Goal: Understand process/instructions: Learn about a topic

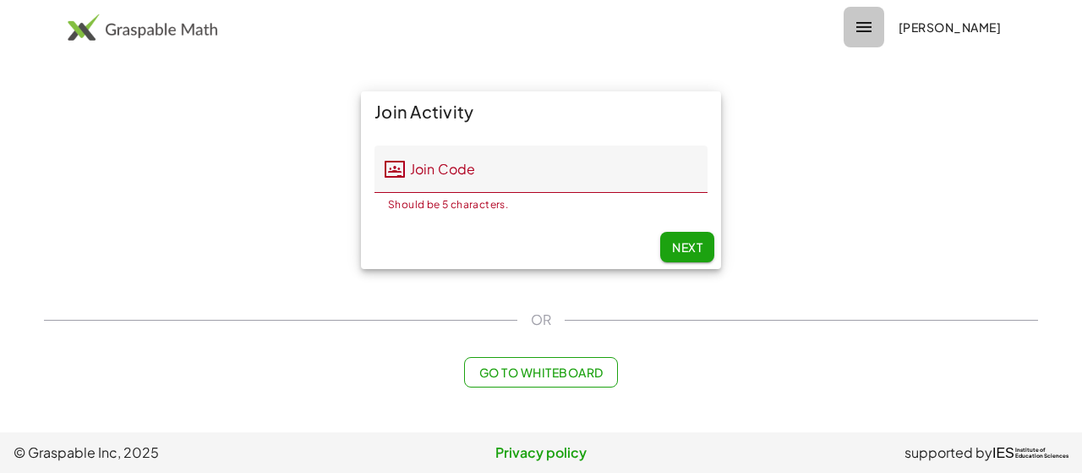
click at [871, 27] on icon "button" at bounding box center [864, 27] width 20 height 20
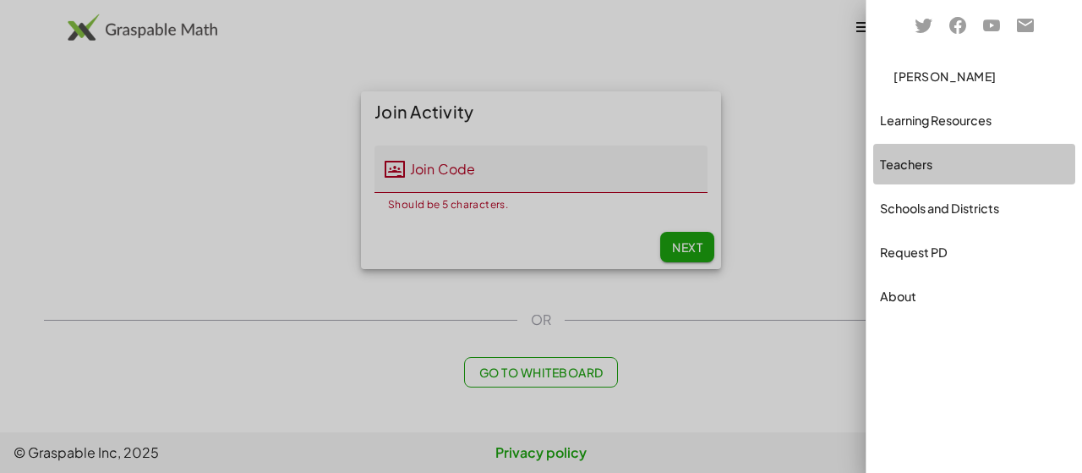
click at [900, 160] on div "Teachers" at bounding box center [974, 164] width 189 height 20
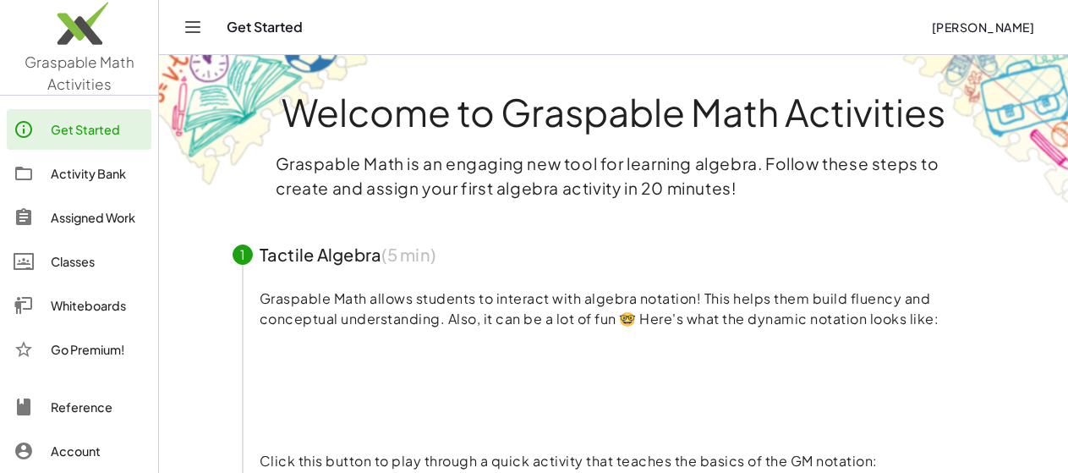
click at [88, 257] on div "Classes" at bounding box center [98, 261] width 94 height 20
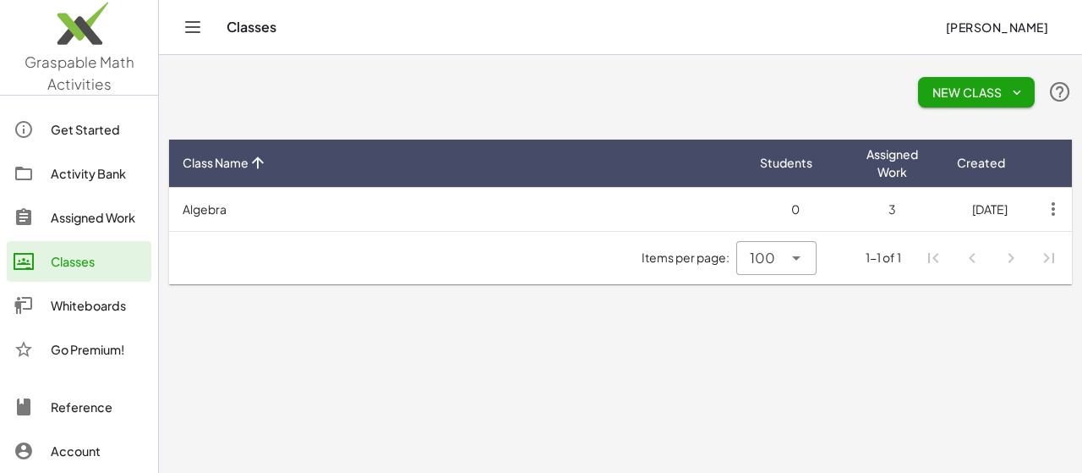
click at [217, 211] on td "Algebra" at bounding box center [457, 209] width 577 height 44
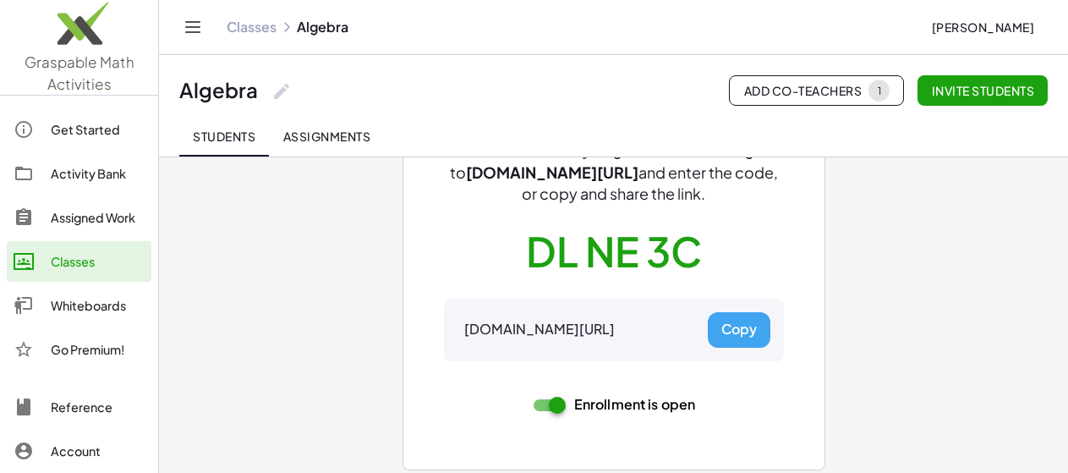
scroll to position [162, 0]
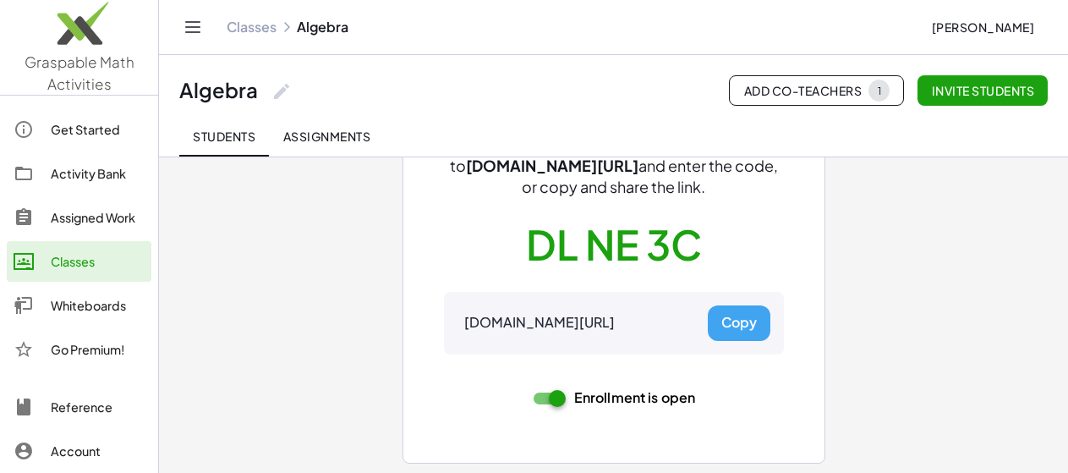
click at [732, 324] on button "Copy" at bounding box center [739, 323] width 63 height 36
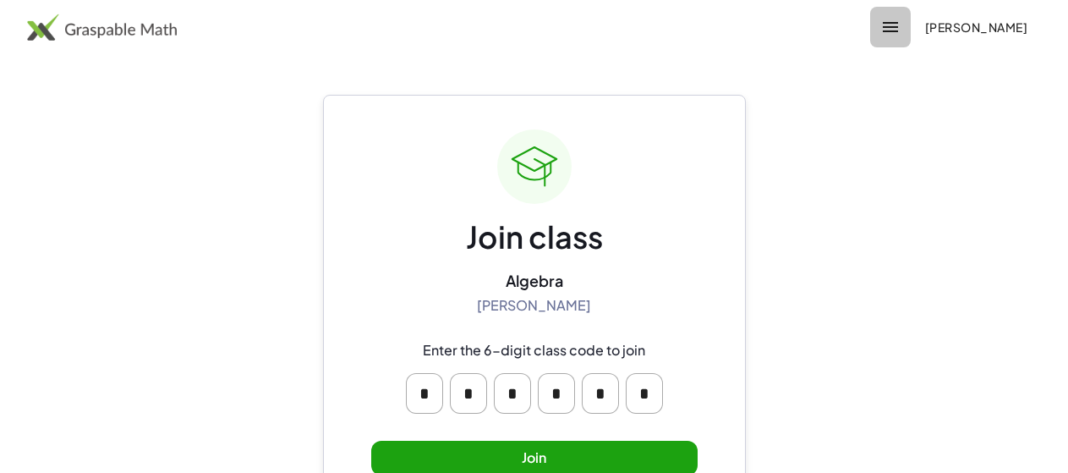
click at [870, 25] on button "button" at bounding box center [890, 27] width 41 height 41
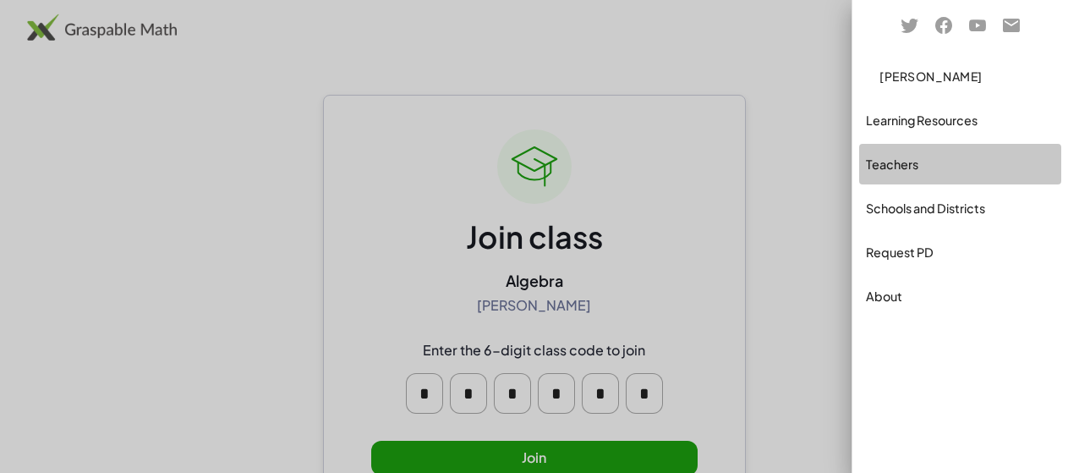
click at [894, 188] on div "Teachers" at bounding box center [960, 208] width 202 height 41
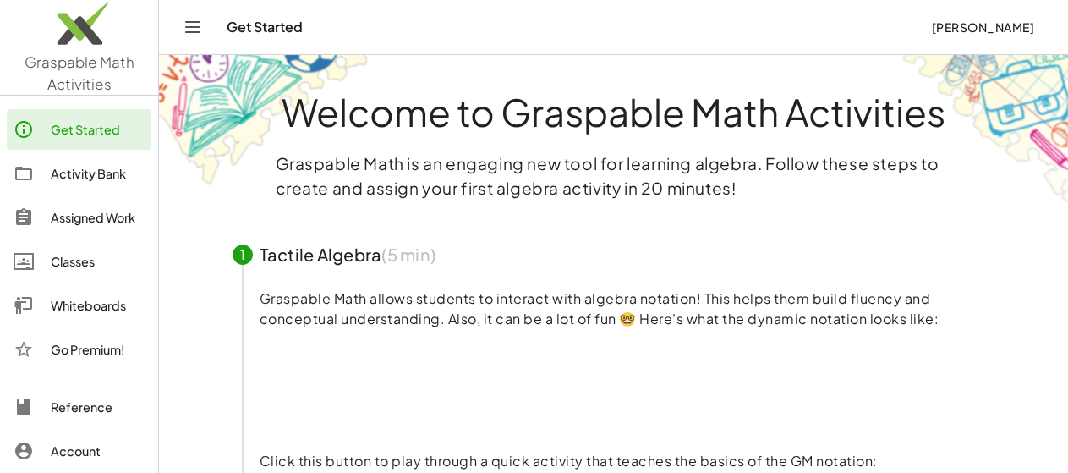
click at [85, 216] on div "Assigned Work" at bounding box center [98, 217] width 94 height 20
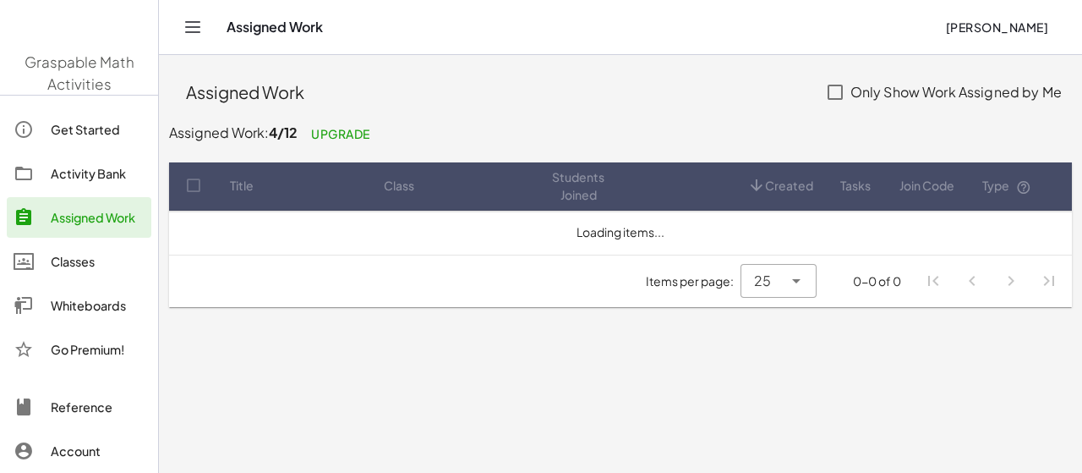
click at [72, 264] on div "Classes" at bounding box center [98, 261] width 94 height 20
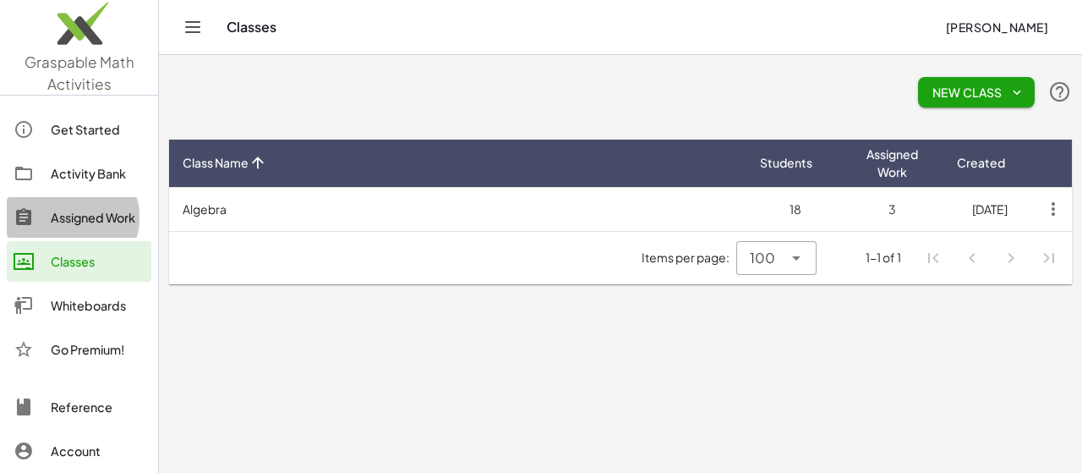
click at [90, 212] on div "Assigned Work" at bounding box center [98, 217] width 94 height 20
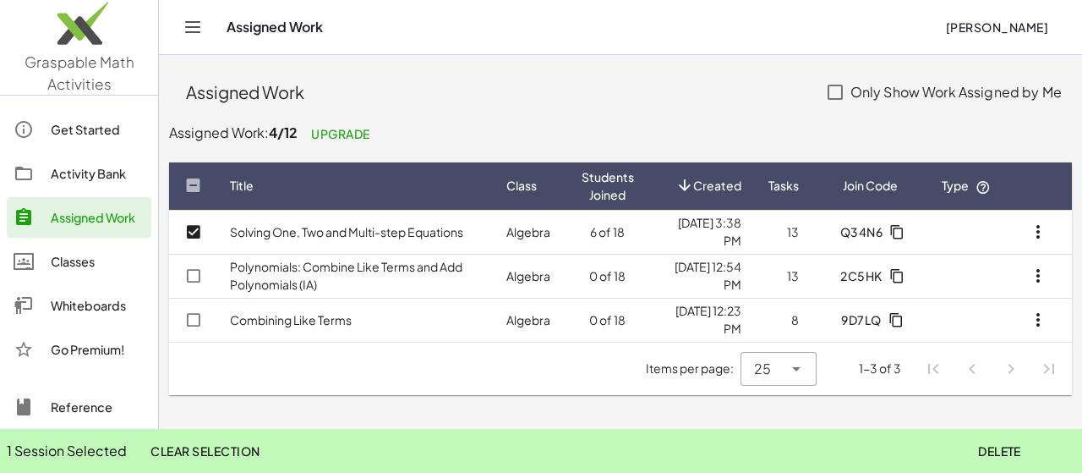
click at [370, 232] on link "Solving One, Two and Multi-step Equations" at bounding box center [346, 231] width 233 height 15
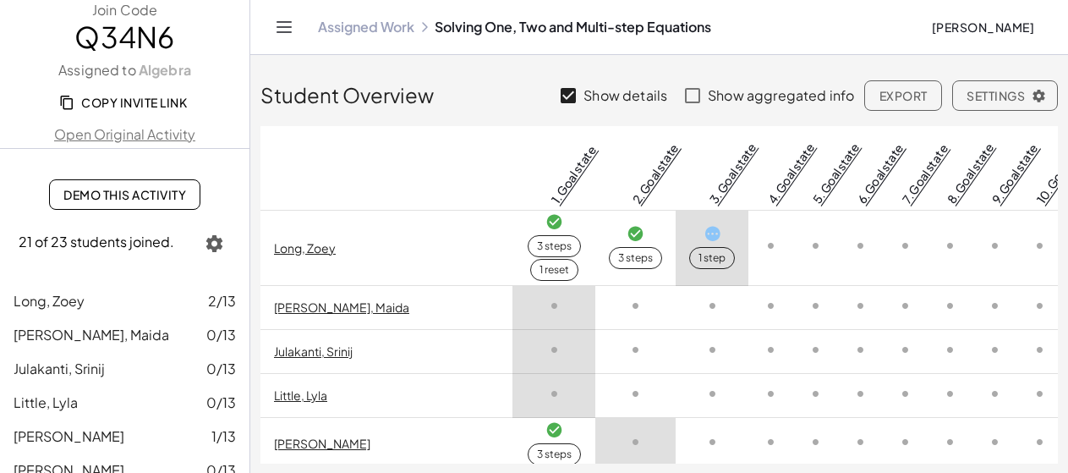
click at [146, 188] on span "Demo This Activity" at bounding box center [124, 194] width 123 height 15
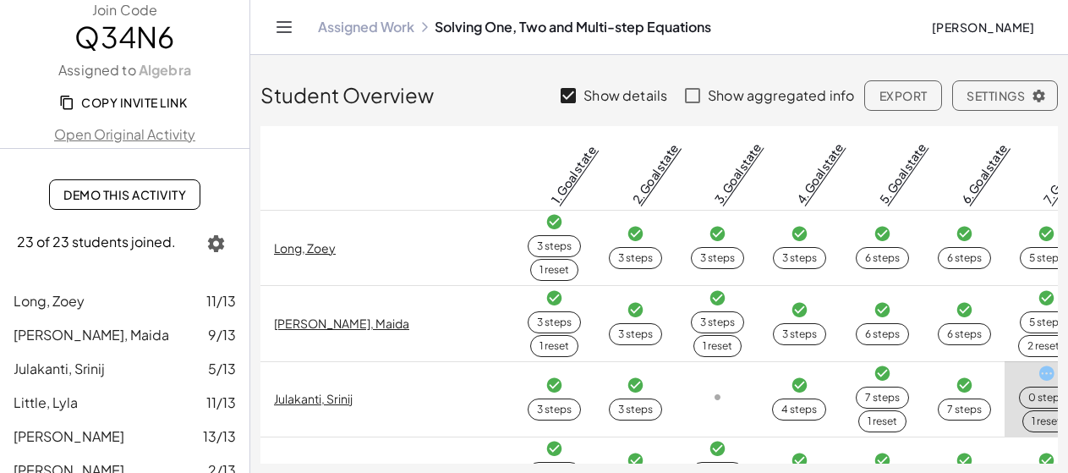
click at [369, 32] on link "Assigned Work" at bounding box center [366, 27] width 96 height 17
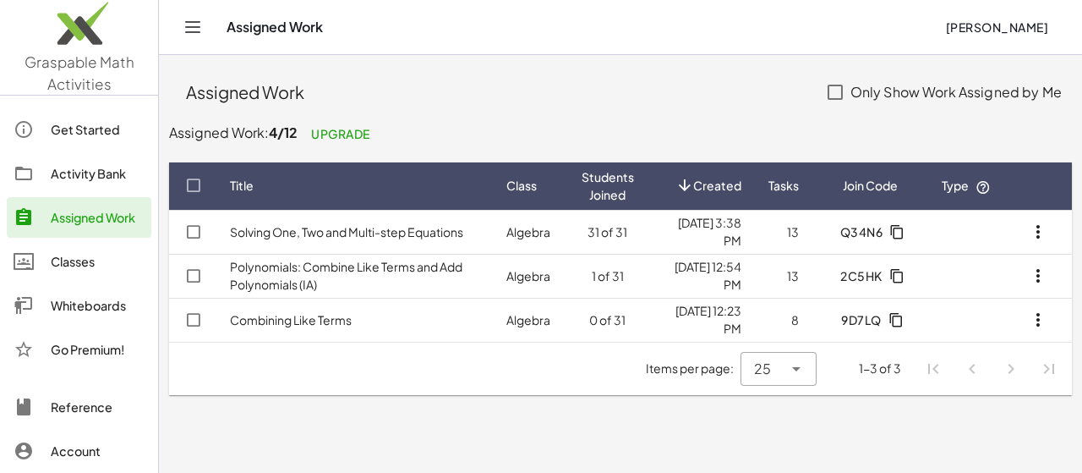
click at [432, 227] on link "Solving One, Two and Multi-step Equations" at bounding box center [346, 231] width 233 height 15
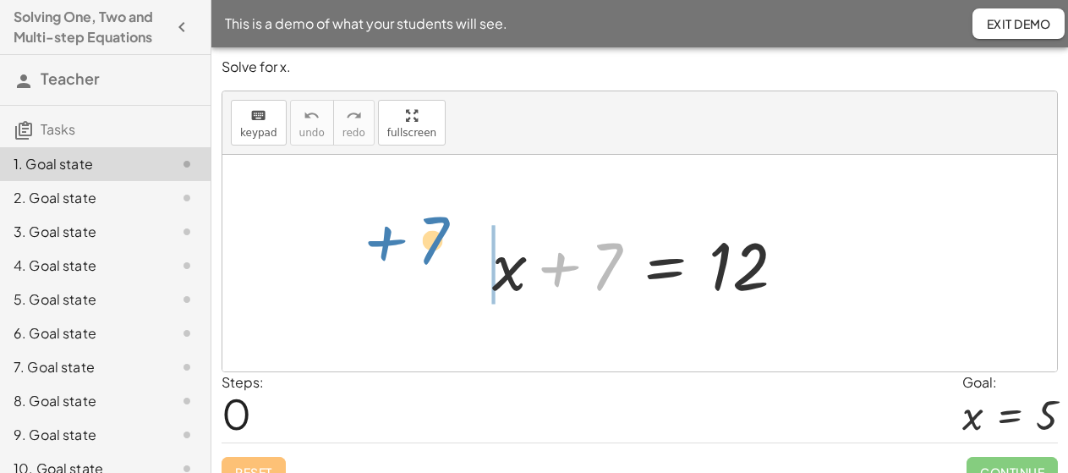
drag, startPoint x: 557, startPoint y: 268, endPoint x: 384, endPoint y: 242, distance: 175.3
click at [384, 242] on div "+ 7 + x + 7 = 12" at bounding box center [639, 263] width 834 height 216
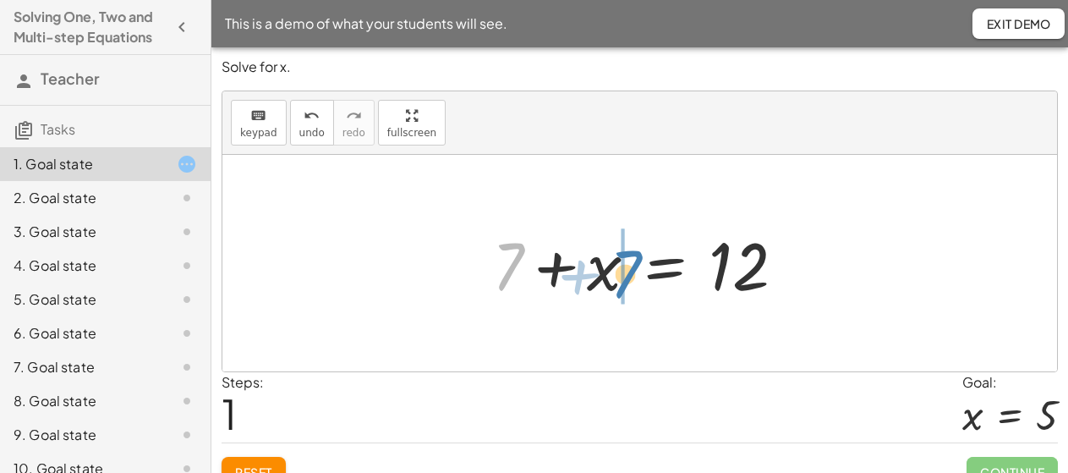
drag, startPoint x: 509, startPoint y: 277, endPoint x: 632, endPoint y: 287, distance: 123.8
click at [632, 287] on div at bounding box center [646, 263] width 324 height 87
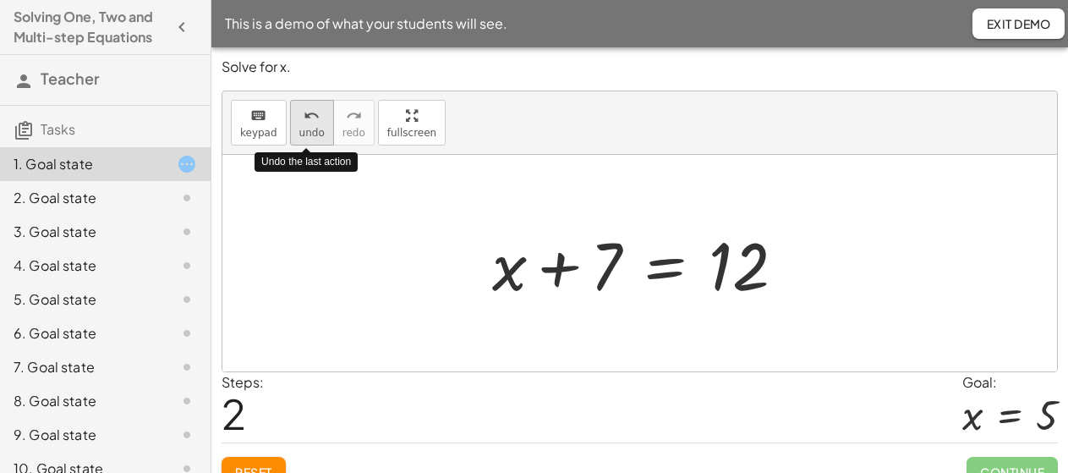
click at [315, 117] on div "undo" at bounding box center [311, 115] width 25 height 20
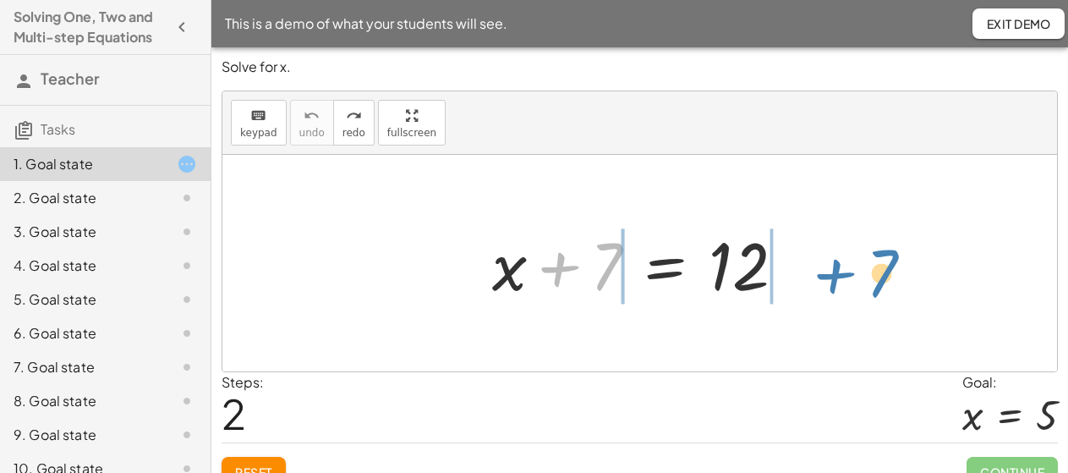
drag, startPoint x: 599, startPoint y: 266, endPoint x: 875, endPoint y: 273, distance: 275.7
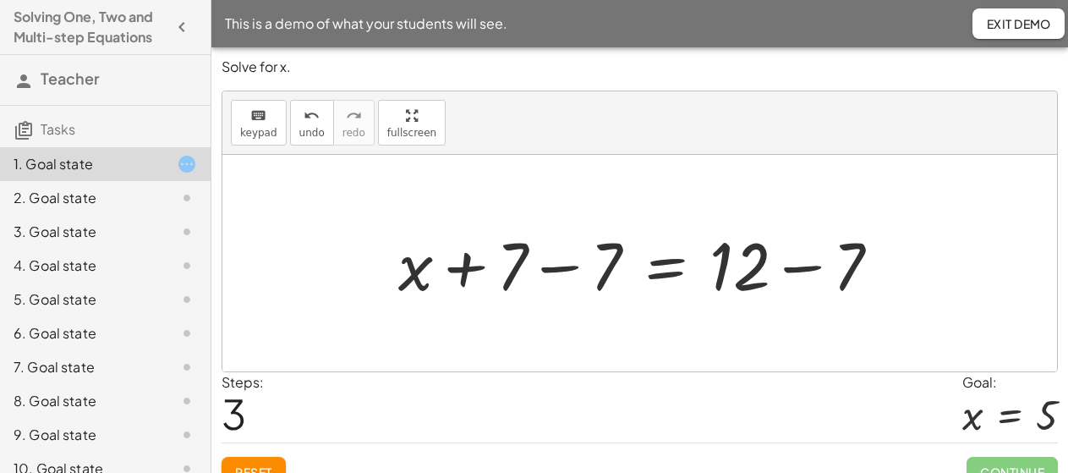
click at [561, 272] on div at bounding box center [646, 263] width 512 height 87
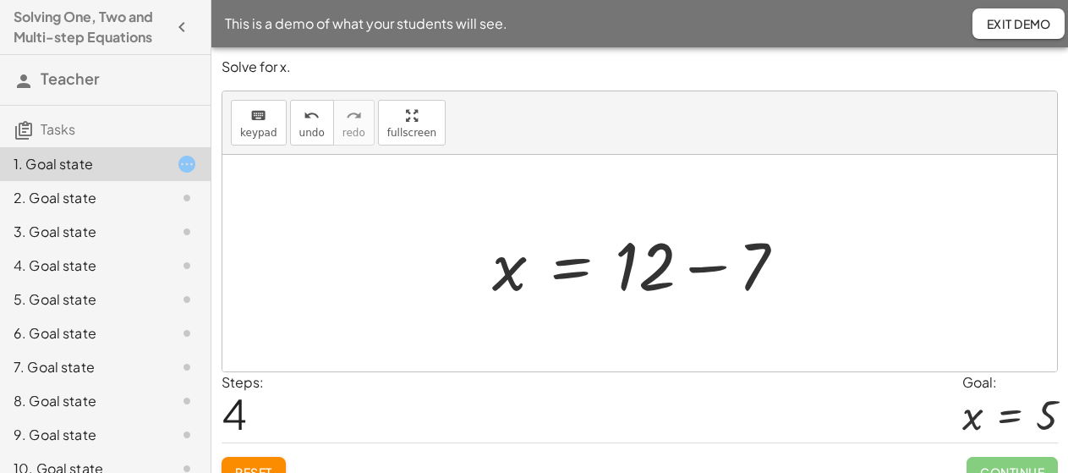
click at [710, 266] on div at bounding box center [646, 263] width 324 height 87
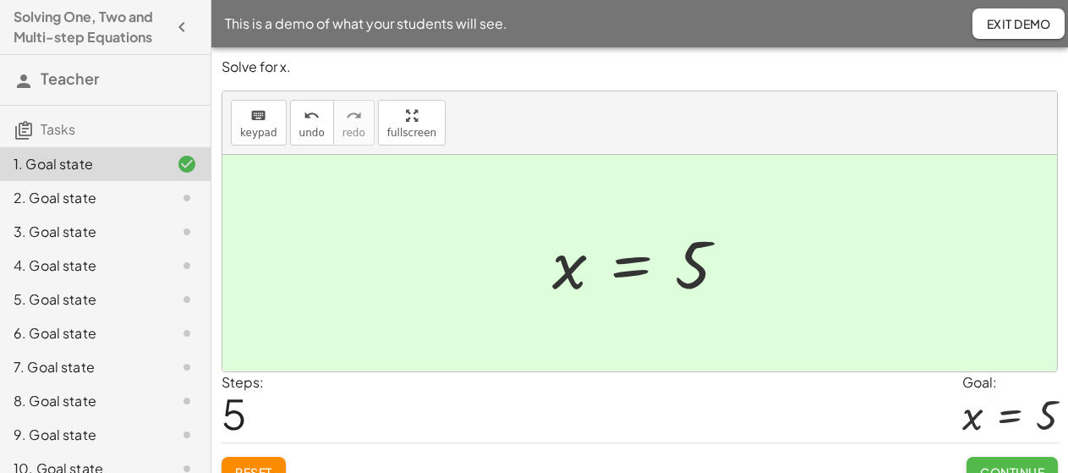
click at [994, 468] on span "Continue" at bounding box center [1012, 471] width 64 height 15
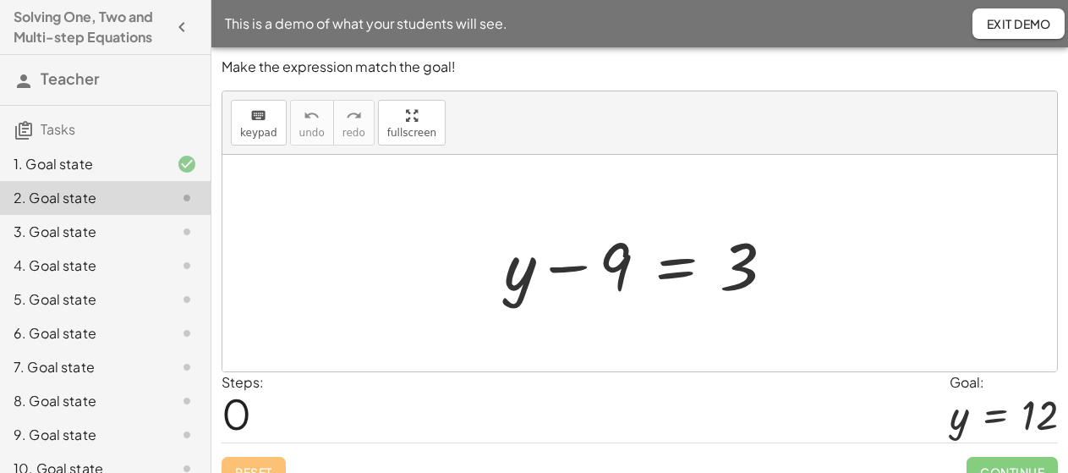
click at [585, 272] on div at bounding box center [645, 263] width 301 height 87
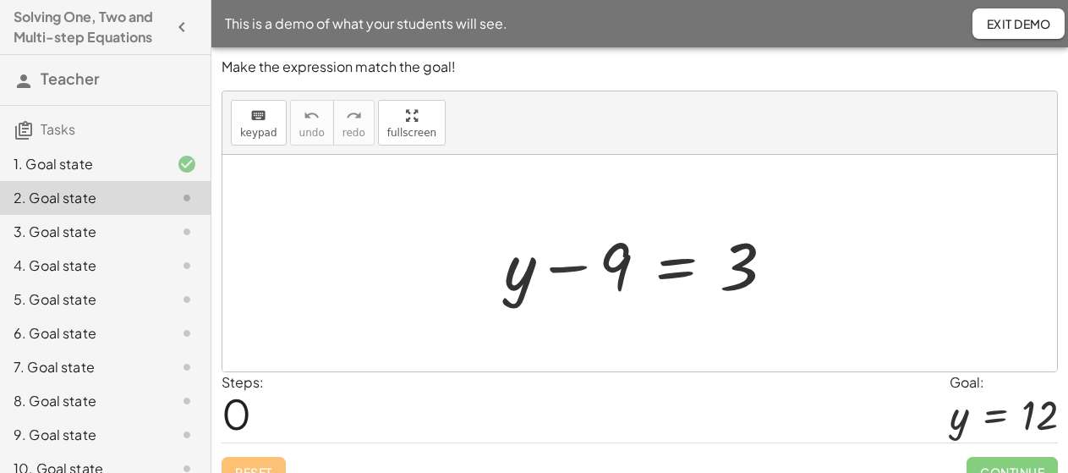
click at [585, 272] on div at bounding box center [645, 263] width 301 height 87
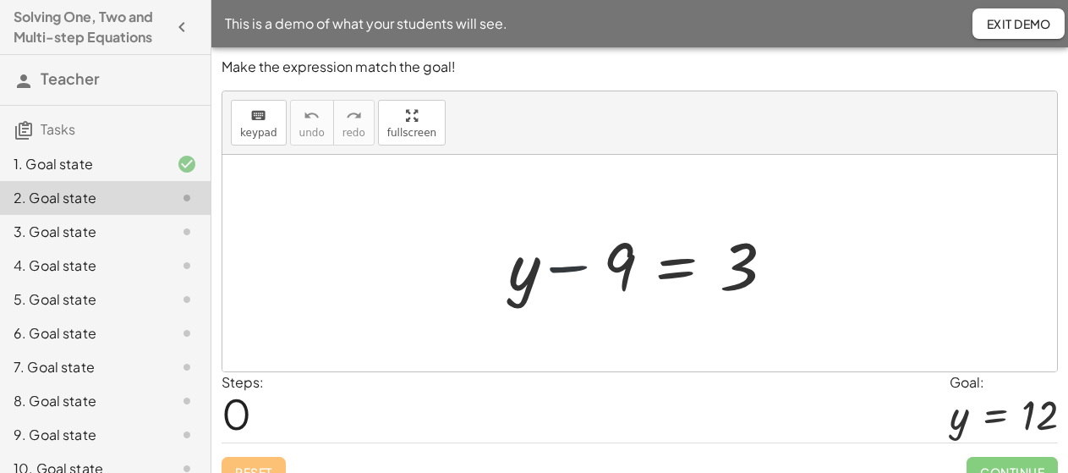
click at [585, 272] on div at bounding box center [645, 263] width 301 height 87
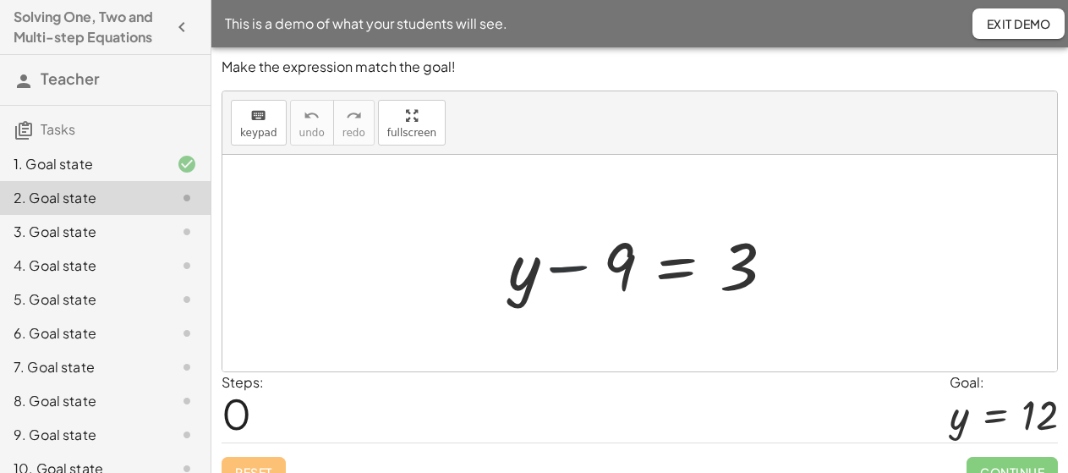
click at [585, 272] on div at bounding box center [645, 263] width 301 height 87
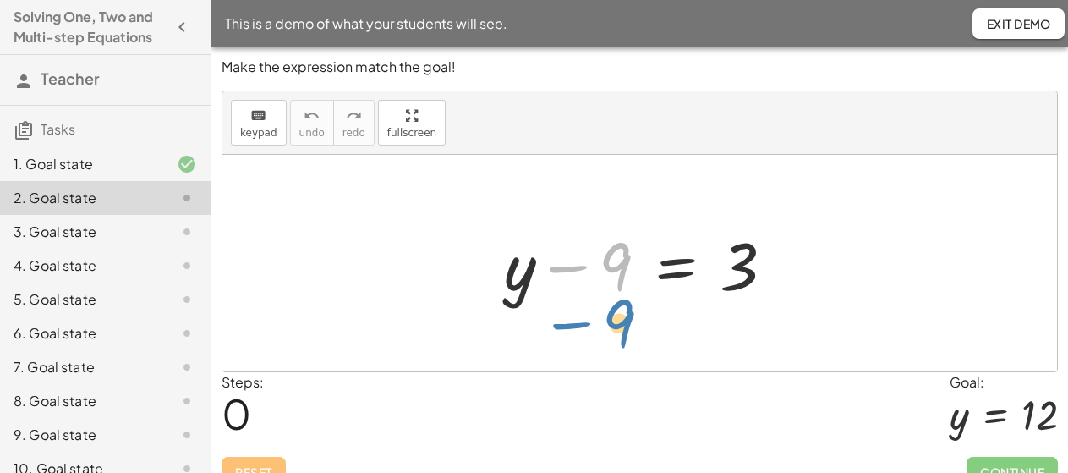
drag, startPoint x: 619, startPoint y: 266, endPoint x: 622, endPoint y: 323, distance: 56.7
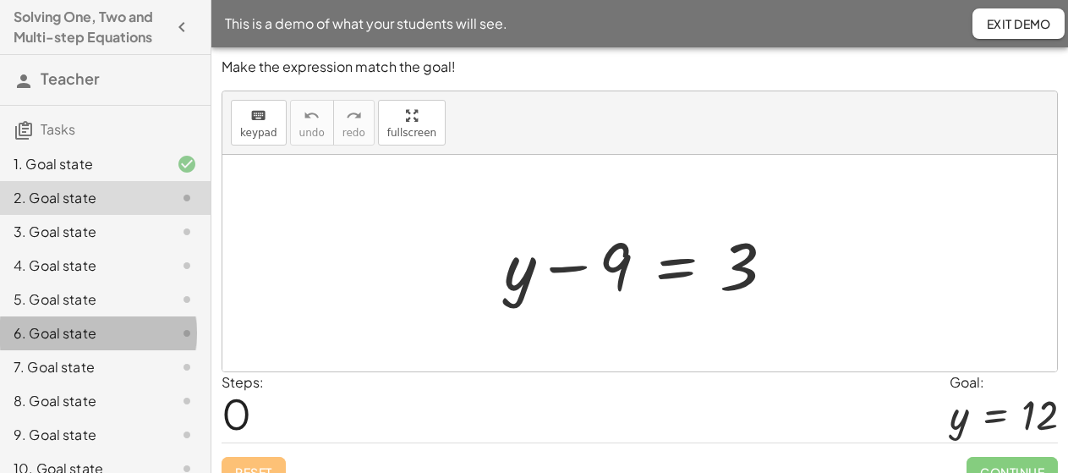
click at [93, 343] on div "6. Goal state" at bounding box center [82, 333] width 136 height 20
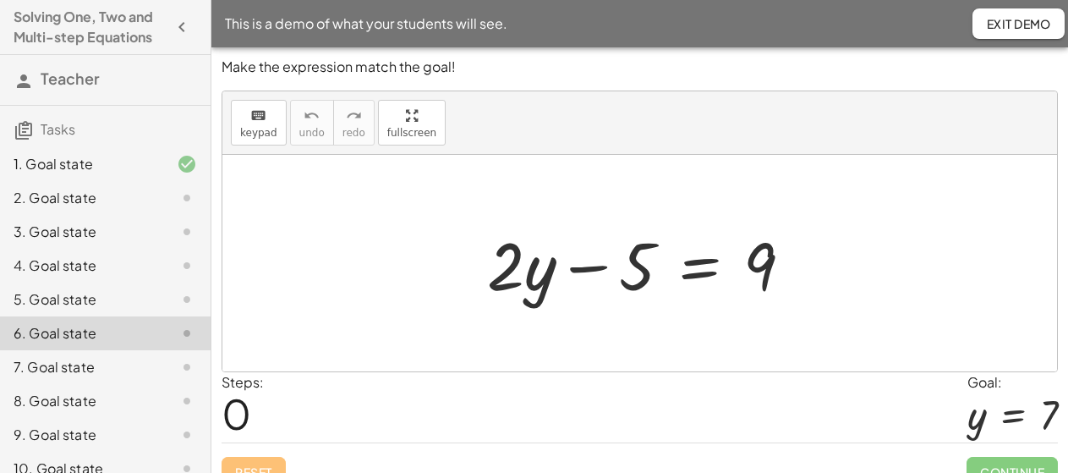
click at [74, 309] on div "5. Goal state" at bounding box center [82, 299] width 136 height 20
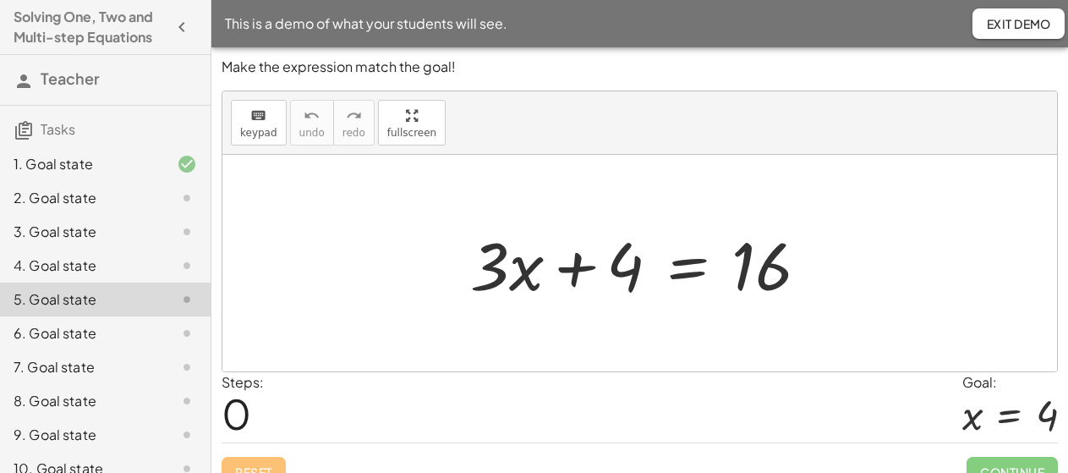
click at [571, 266] on div at bounding box center [646, 263] width 369 height 87
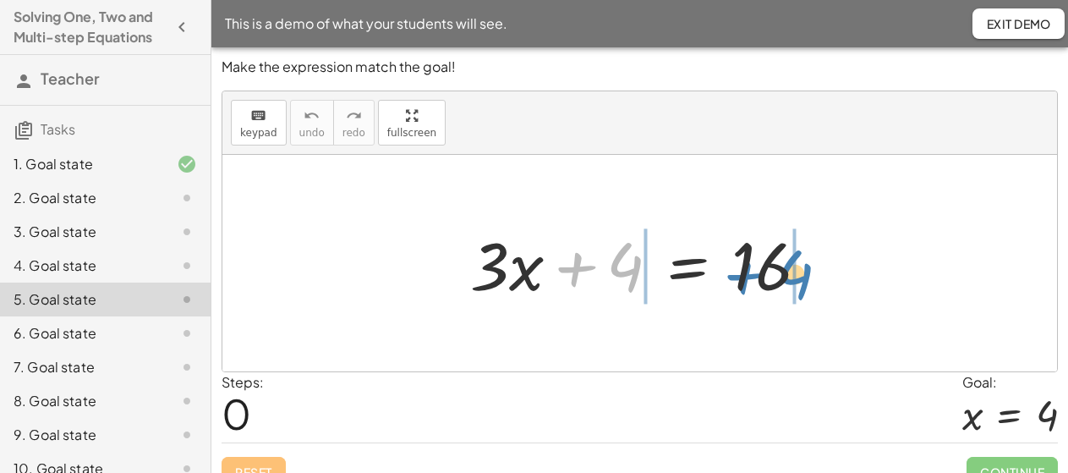
drag, startPoint x: 581, startPoint y: 270, endPoint x: 750, endPoint y: 277, distance: 169.3
click at [750, 277] on div at bounding box center [646, 263] width 369 height 87
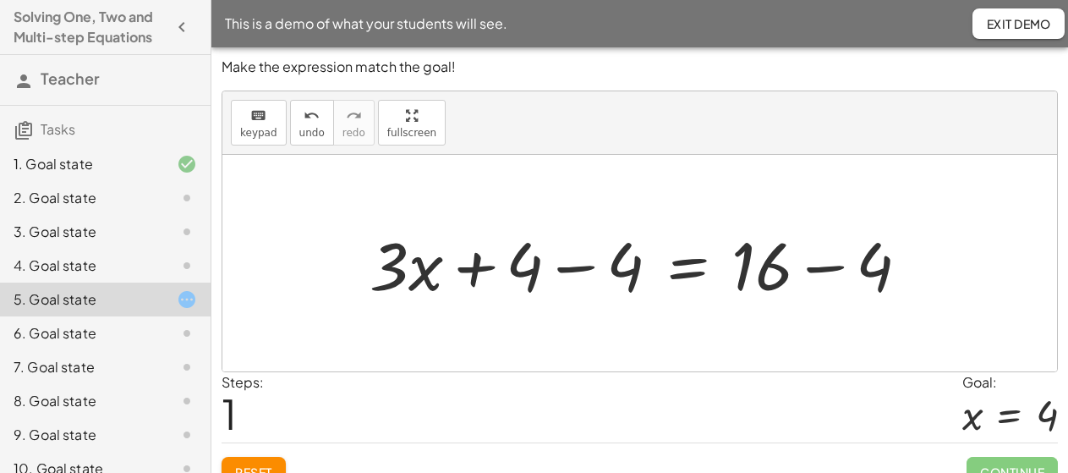
click at [812, 271] on div at bounding box center [646, 263] width 570 height 87
click at [592, 269] on div at bounding box center [595, 263] width 469 height 87
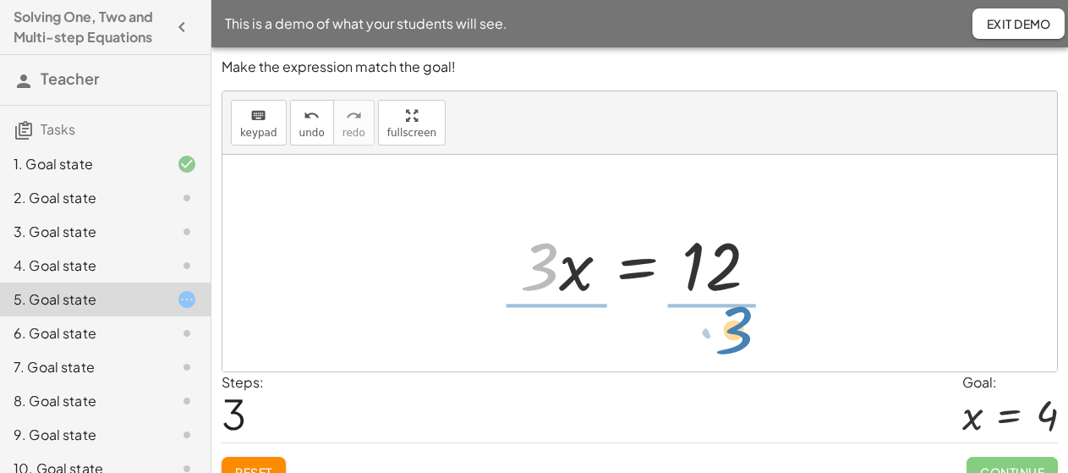
drag, startPoint x: 534, startPoint y: 275, endPoint x: 729, endPoint y: 339, distance: 204.8
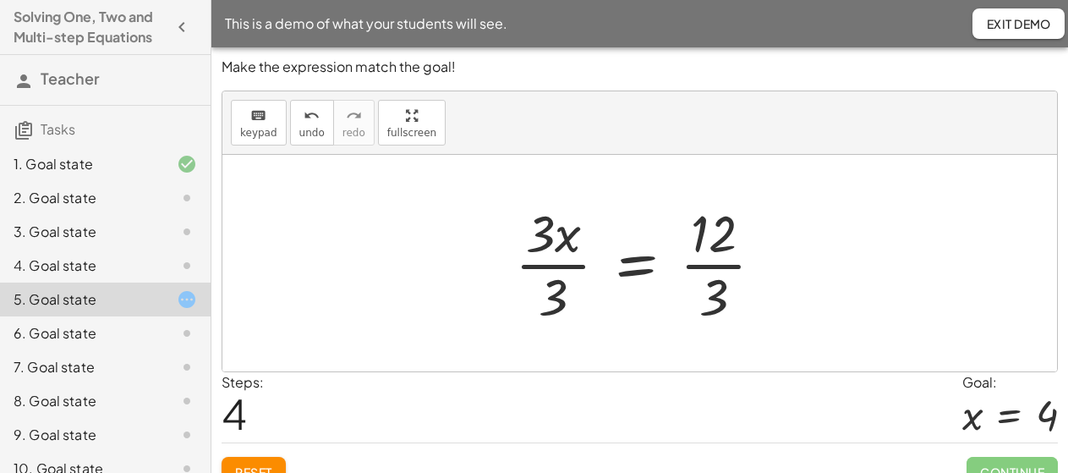
click at [553, 266] on div at bounding box center [645, 263] width 279 height 130
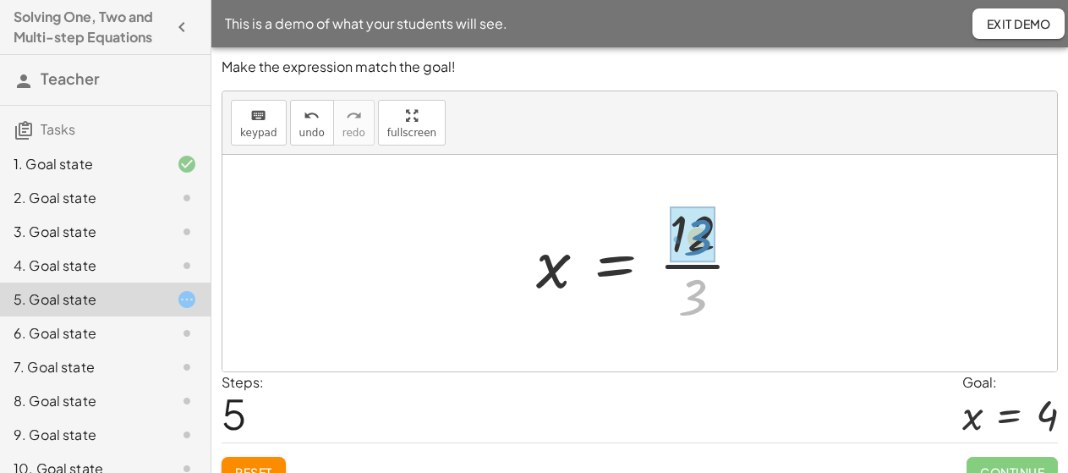
drag, startPoint x: 697, startPoint y: 289, endPoint x: 702, endPoint y: 230, distance: 59.4
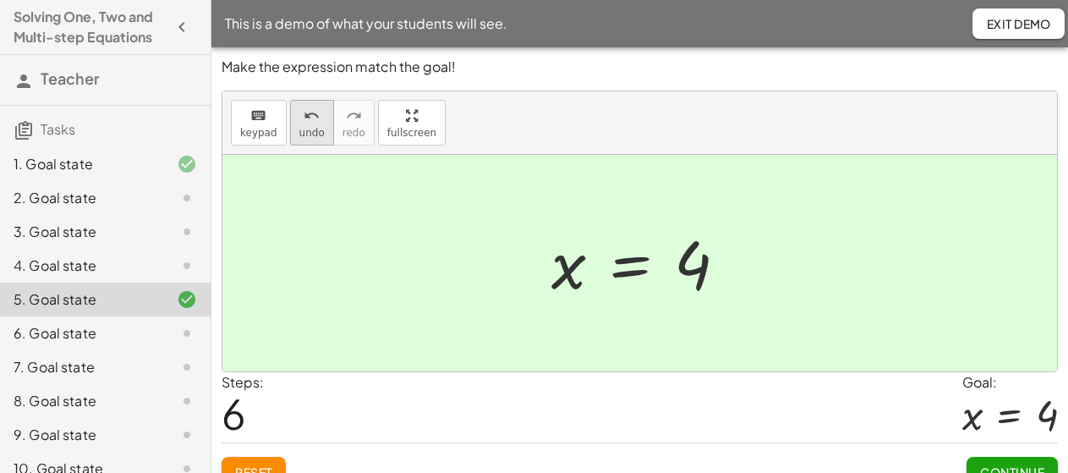
click at [308, 125] on button "undo undo" at bounding box center [312, 123] width 44 height 46
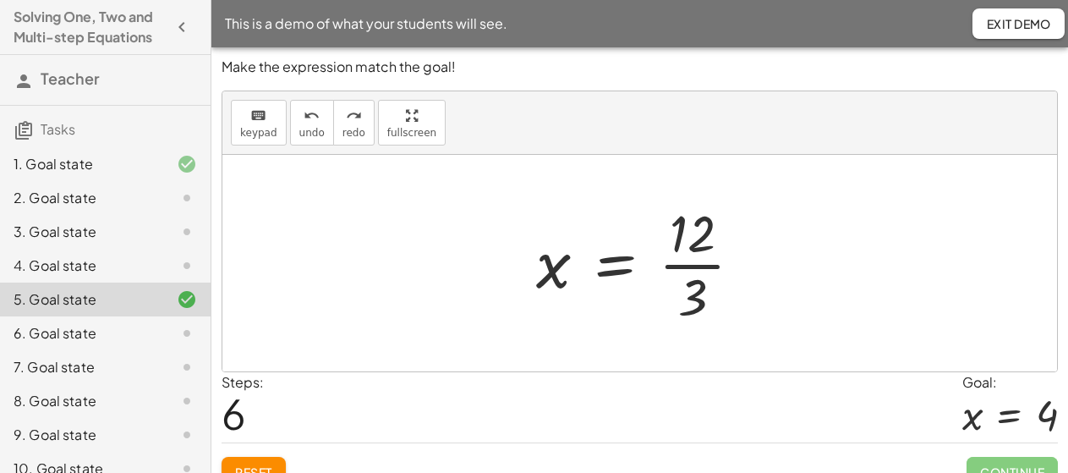
click at [677, 263] on div at bounding box center [646, 263] width 237 height 130
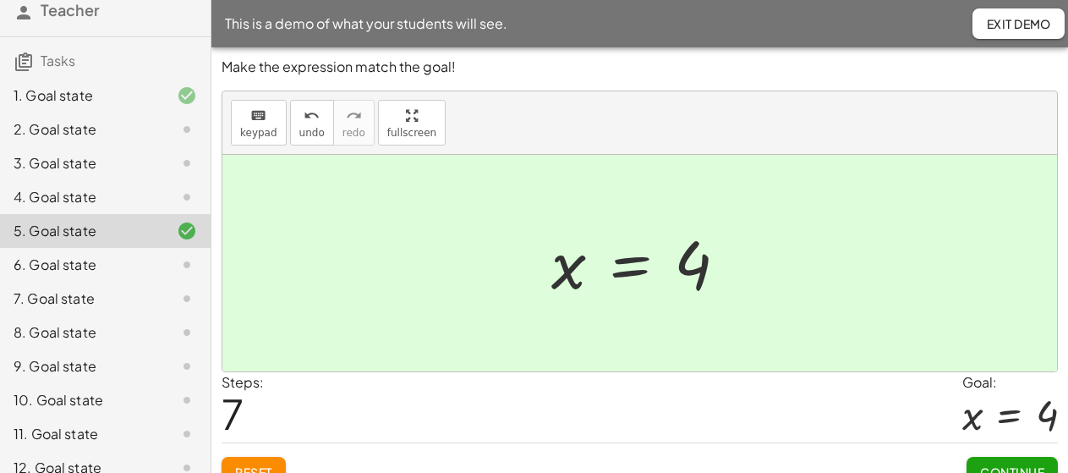
scroll to position [141, 0]
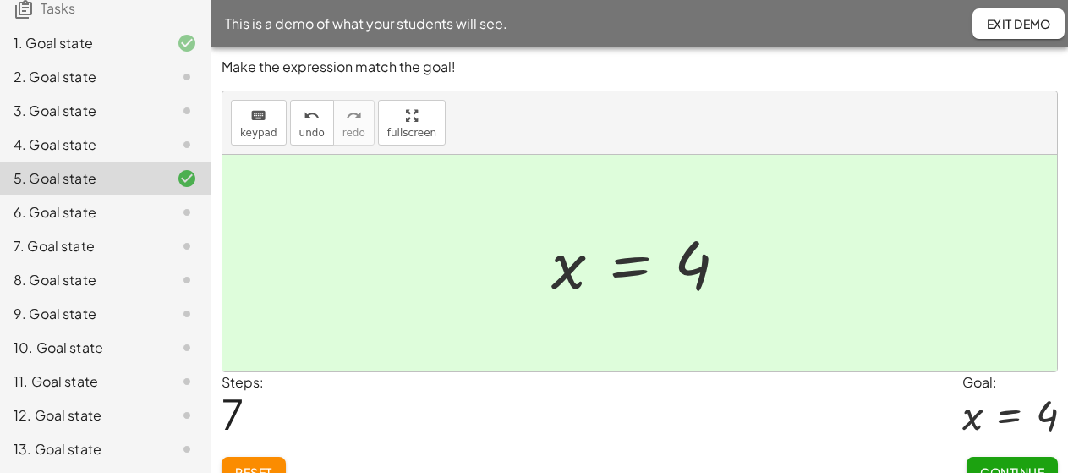
click at [53, 413] on div "12. Goal state" at bounding box center [82, 415] width 136 height 20
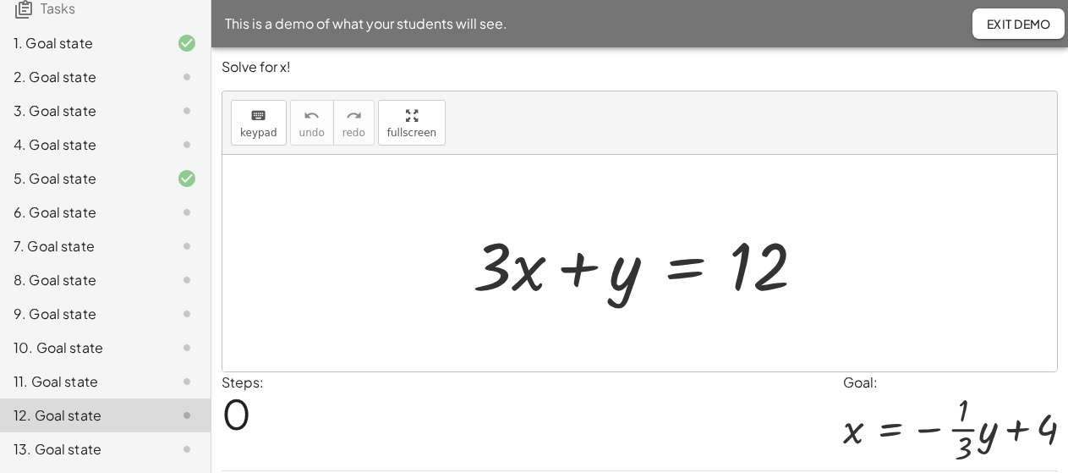
click at [46, 456] on div "13. Goal state" at bounding box center [82, 449] width 136 height 20
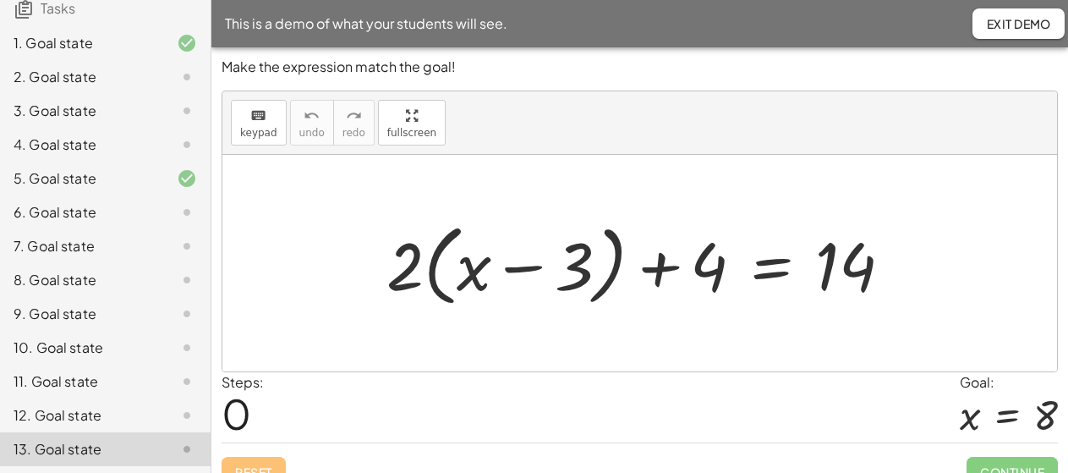
click at [42, 386] on div "11. Goal state" at bounding box center [82, 381] width 136 height 20
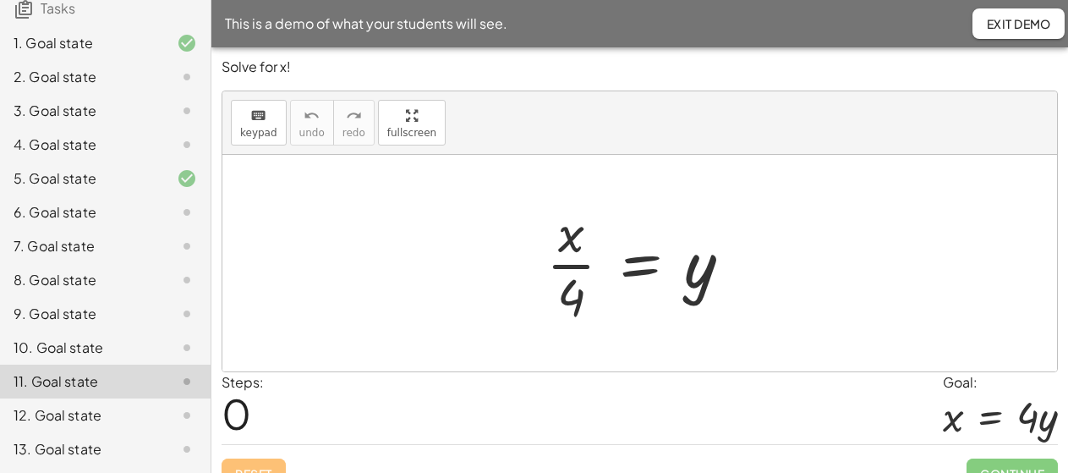
click at [62, 343] on div "10. Goal state" at bounding box center [82, 347] width 136 height 20
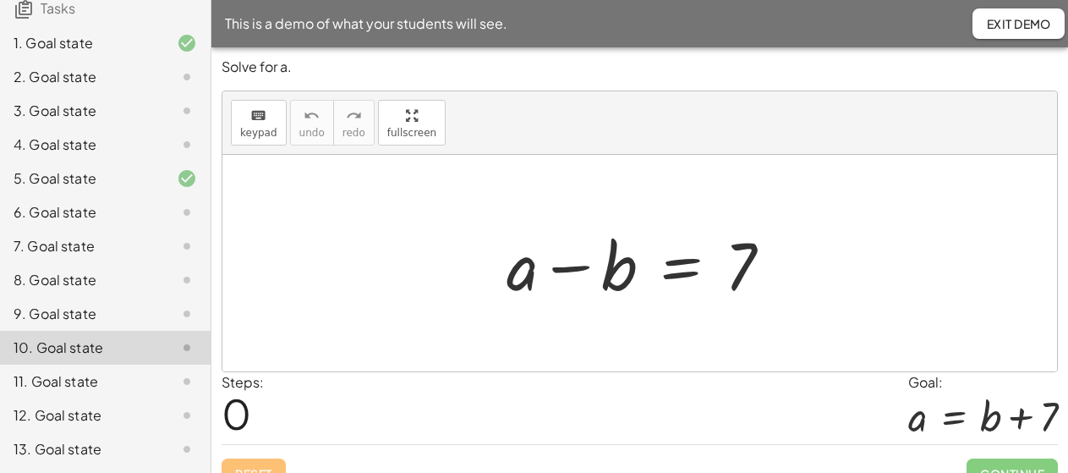
click at [57, 306] on div "9. Goal state" at bounding box center [82, 314] width 136 height 20
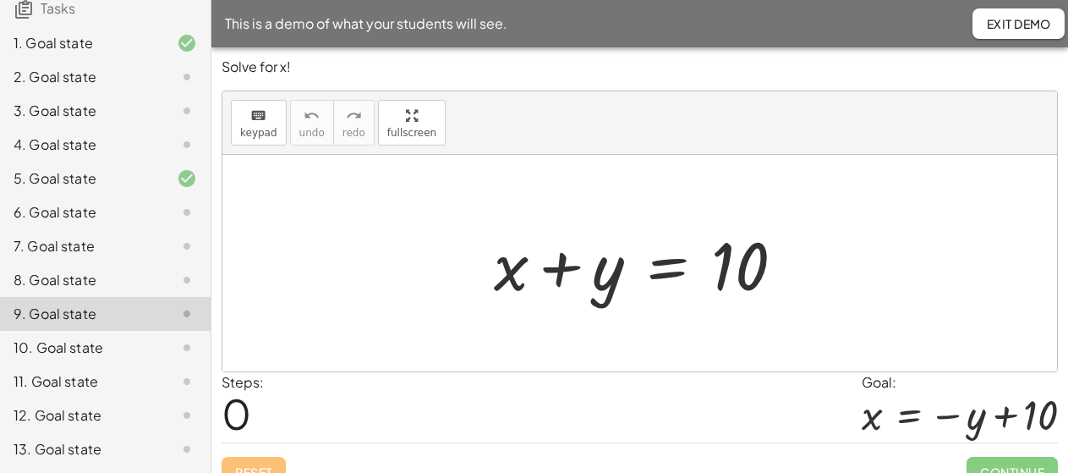
click at [58, 276] on div "8. Goal state" at bounding box center [82, 280] width 136 height 20
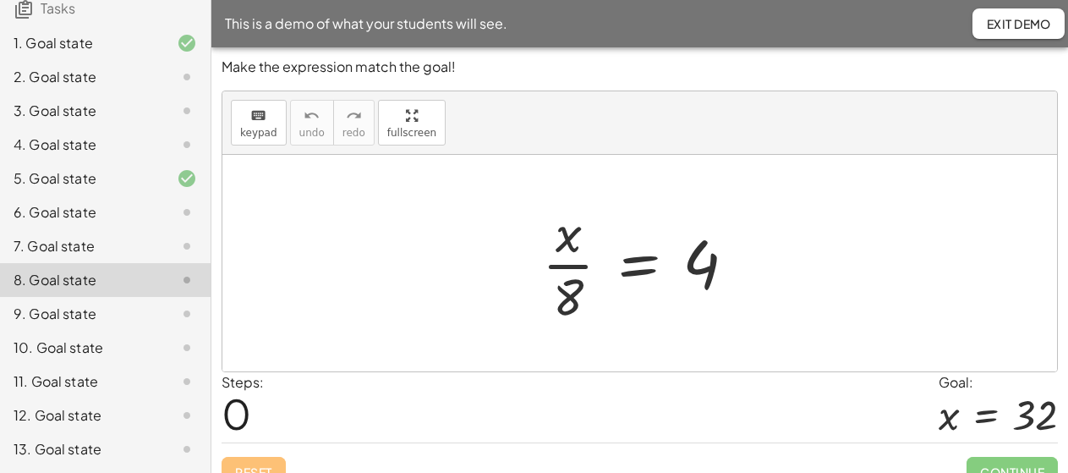
click at [58, 263] on div "6. Goal state" at bounding box center [105, 280] width 211 height 34
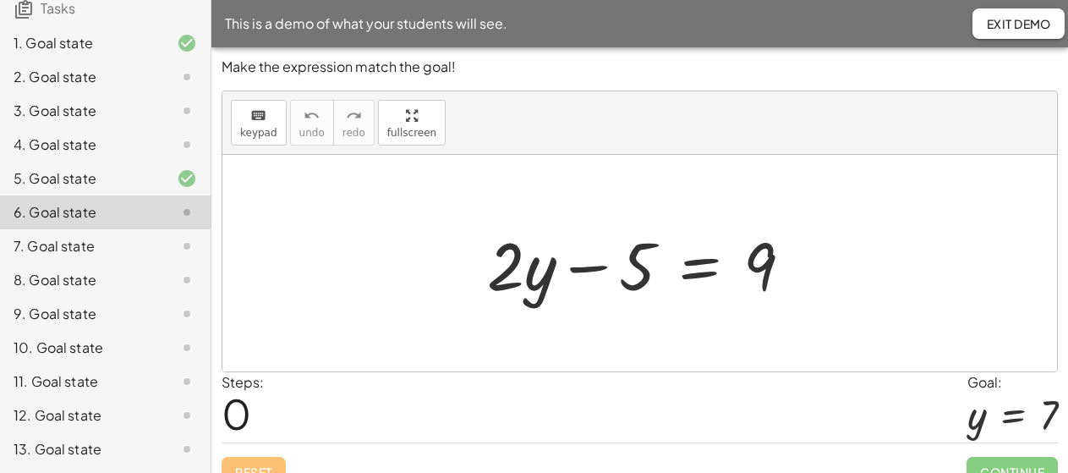
click at [76, 315] on div "9. Goal state" at bounding box center [82, 314] width 136 height 20
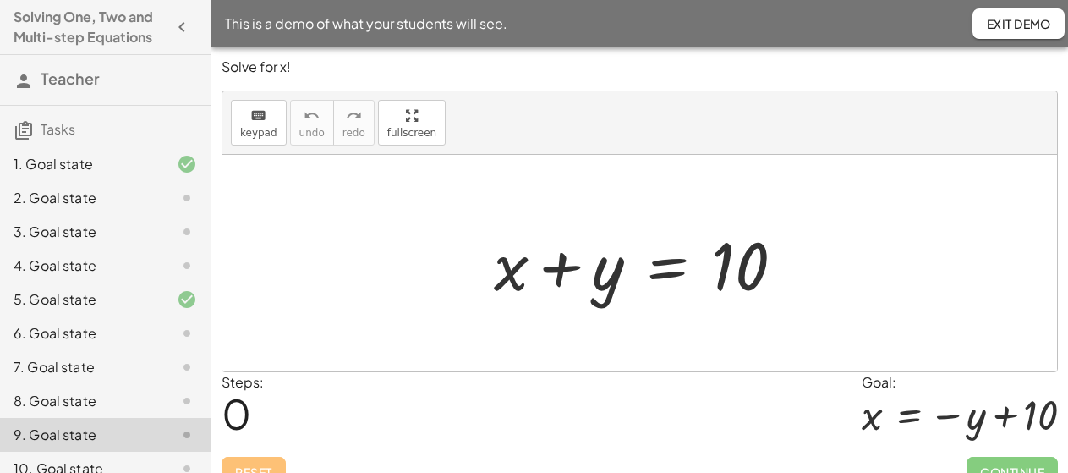
click at [55, 208] on div "2. Goal state" at bounding box center [82, 198] width 136 height 20
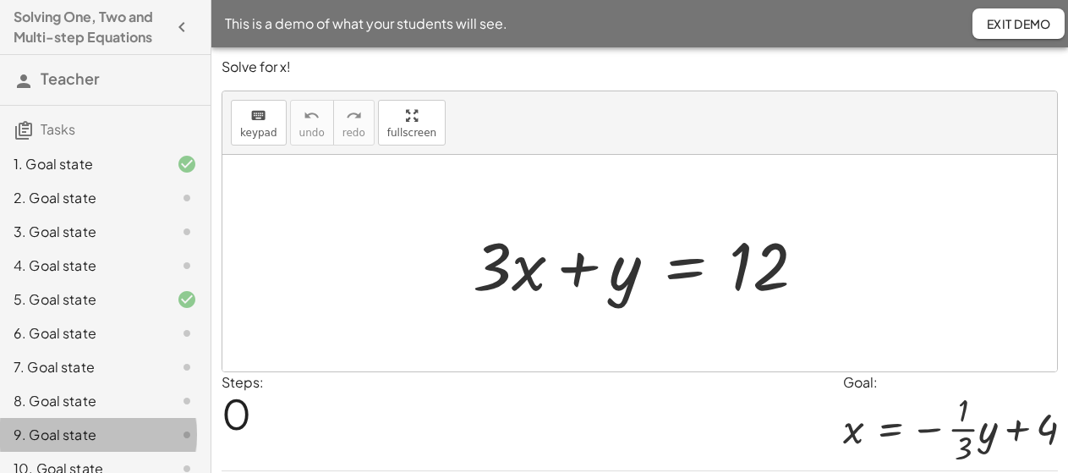
scroll to position [141, 0]
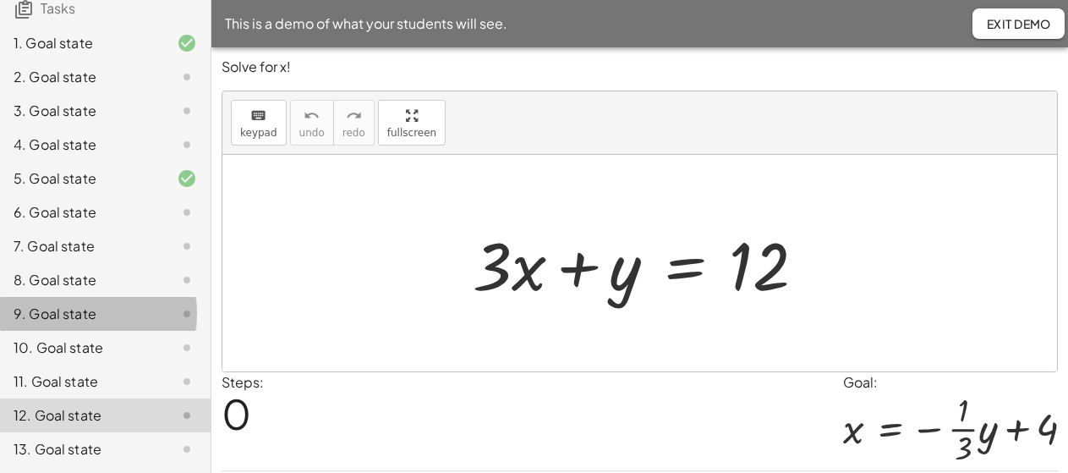
click at [77, 350] on div "10. Goal state" at bounding box center [82, 347] width 136 height 20
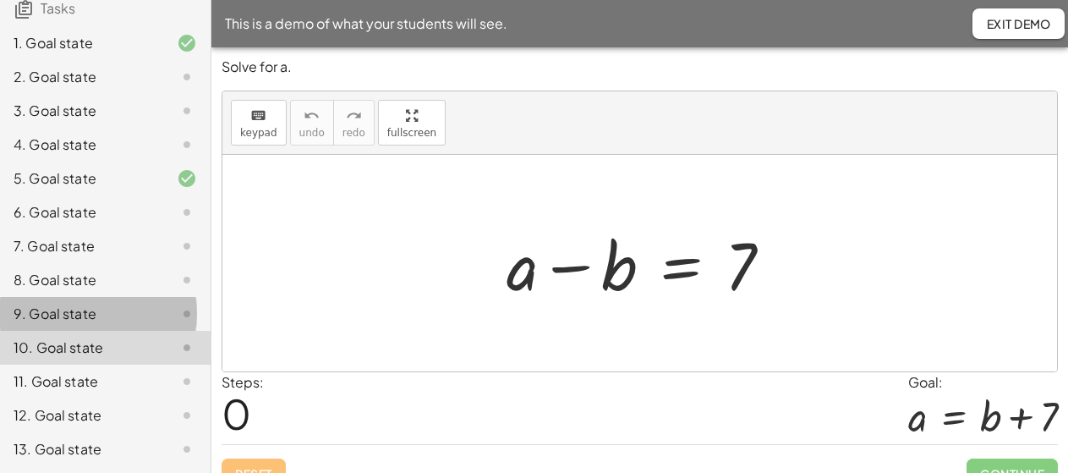
click at [74, 310] on div "9. Goal state" at bounding box center [82, 314] width 136 height 20
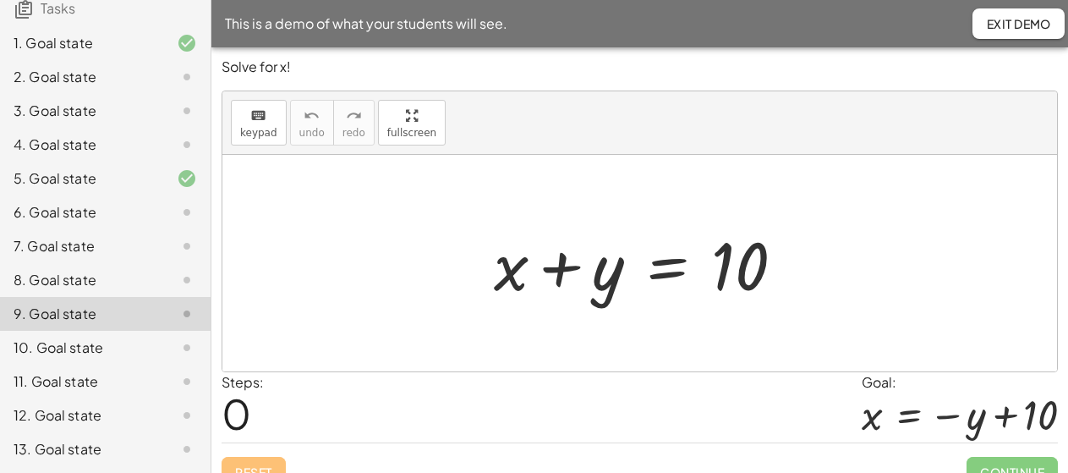
click at [93, 384] on div "11. Goal state" at bounding box center [82, 381] width 136 height 20
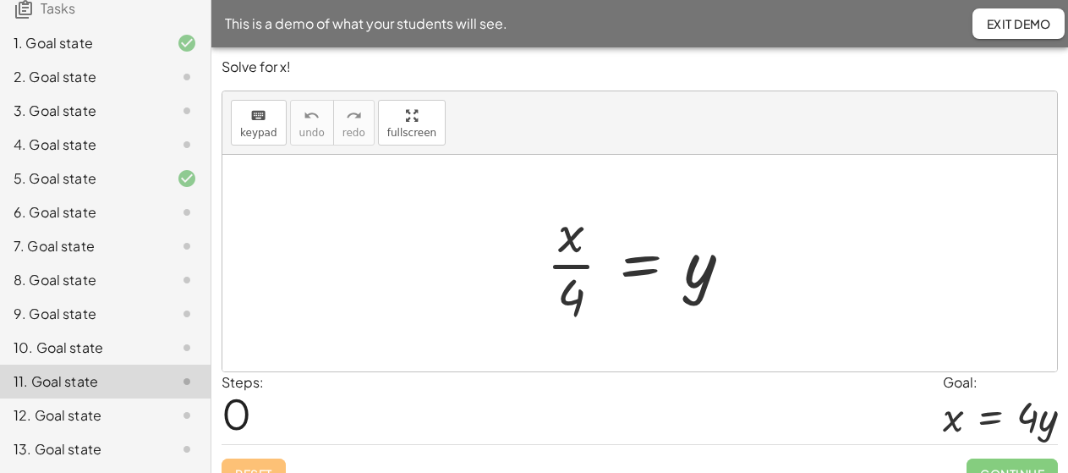
click at [90, 414] on div "12. Goal state" at bounding box center [82, 415] width 136 height 20
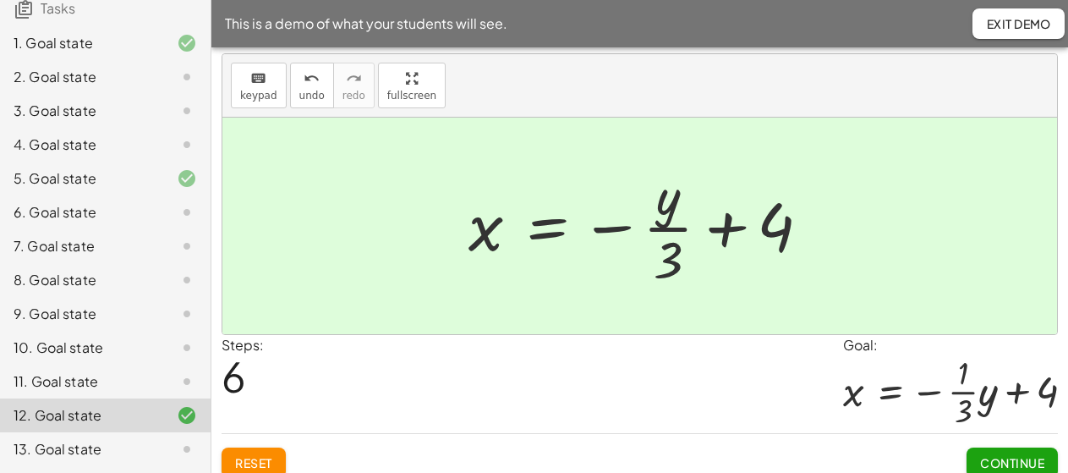
scroll to position [52, 0]
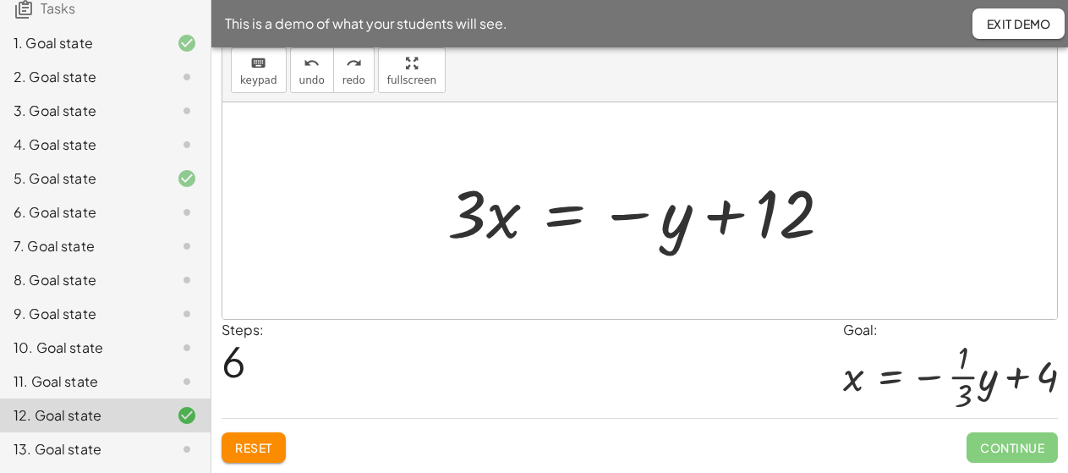
click at [256, 450] on span "Reset" at bounding box center [253, 447] width 37 height 15
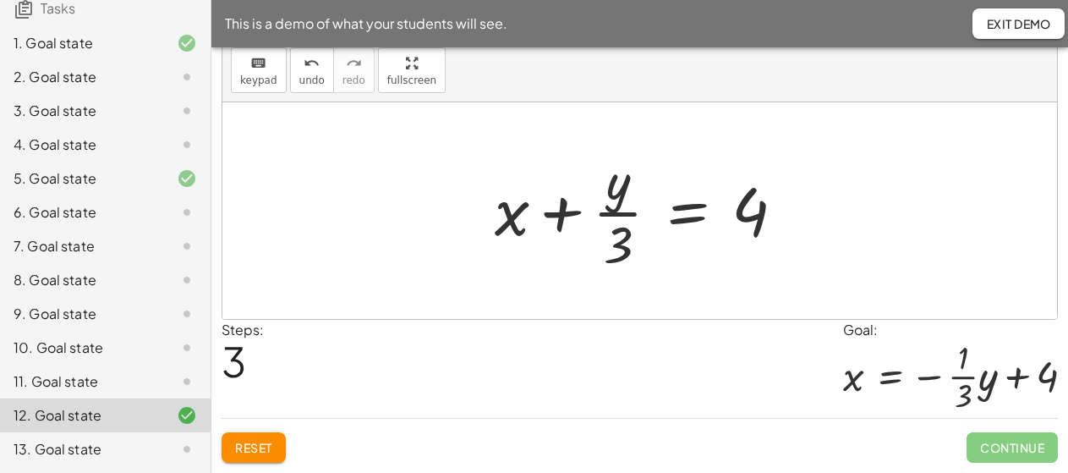
click at [272, 457] on button "Reset" at bounding box center [254, 447] width 64 height 30
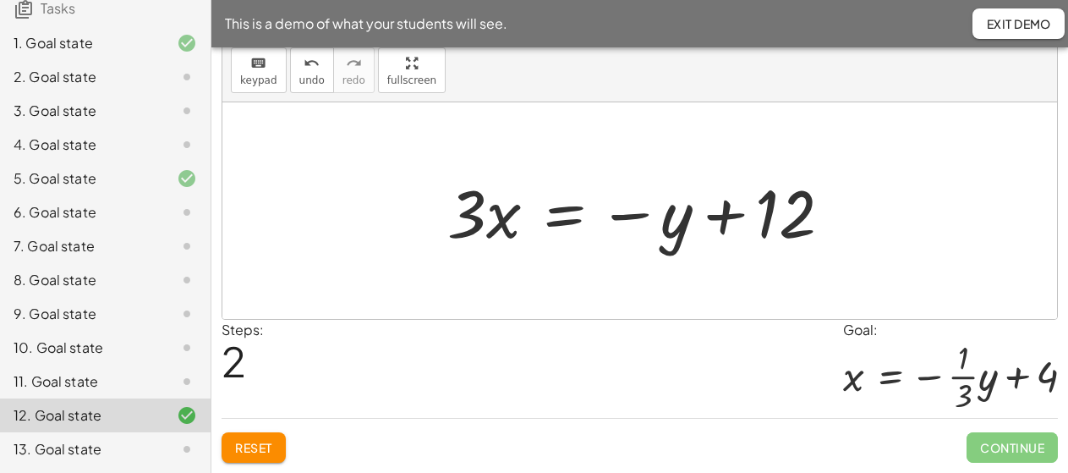
click at [110, 383] on div "11. Goal state" at bounding box center [82, 381] width 136 height 20
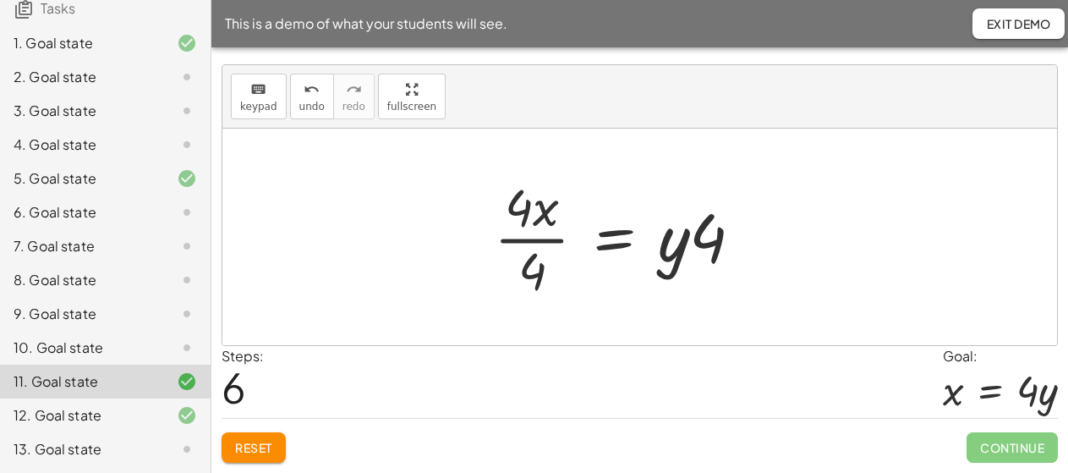
click at [536, 243] on div "· x · 4 = y · · x · 4 · 4 = · y · 4 · x · 4 · 4 = · y · 4 · x · 4 · 4 = · y · 4" at bounding box center [640, 237] width 260 height 96
click at [535, 241] on div "· x · 4 = y · · x · 4 · 4 = · y · 4 · x · 4 · 4 = · y · 4 · x · 4 · 4 = · y · 4" at bounding box center [640, 237] width 260 height 96
click at [528, 246] on div "· x · 4 = y · · x · 4 · 4 = · y · 4 · x · 4 · 4 = · y · 4 · x · 4 · 4 = · y · 4" at bounding box center [640, 237] width 260 height 96
click at [530, 241] on div "· x · 4 = y · · x · 4 · 4 = · y · 4 · x · 4 · 4 = · y · 4 · x · 4 · 4 = · y · 4" at bounding box center [640, 237] width 260 height 96
click at [534, 243] on div "· x · 4 = y · · x · 4 · 4 = · y · 4 · x · 4 · 4 = · y · 4 · x · 4 · 4 = · y · 4" at bounding box center [640, 237] width 260 height 96
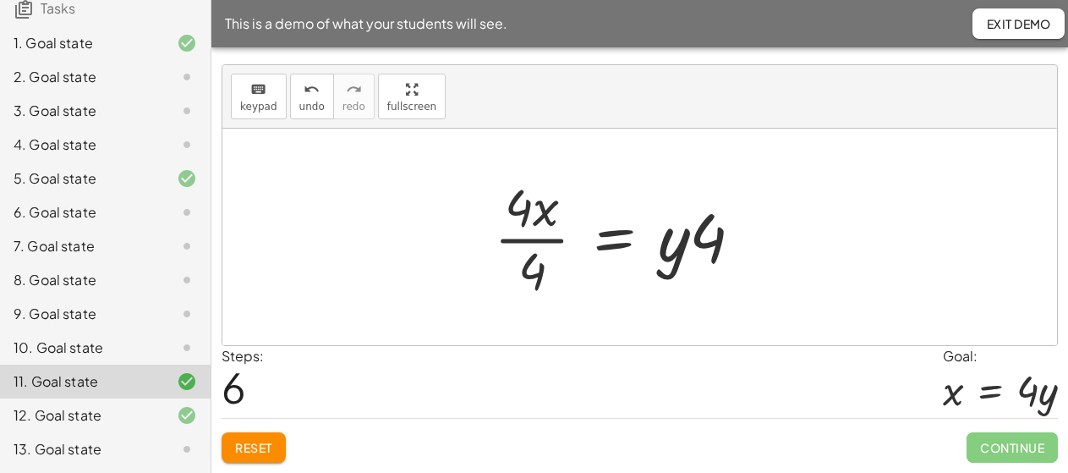
click at [524, 211] on div "· x · 4 = y · · x · 4 · 4 = · y · 4 · x · 4 · 4 = · y · 4 · x · 4 · 4 = · y · 4" at bounding box center [640, 237] width 260 height 96
click at [534, 241] on div "· x · 4 = y · · x · 4 · 4 = · y · 4 · x · 4 · 4 = · y · 4 · x · 4 · 4 = · y · 4" at bounding box center [640, 237] width 260 height 96
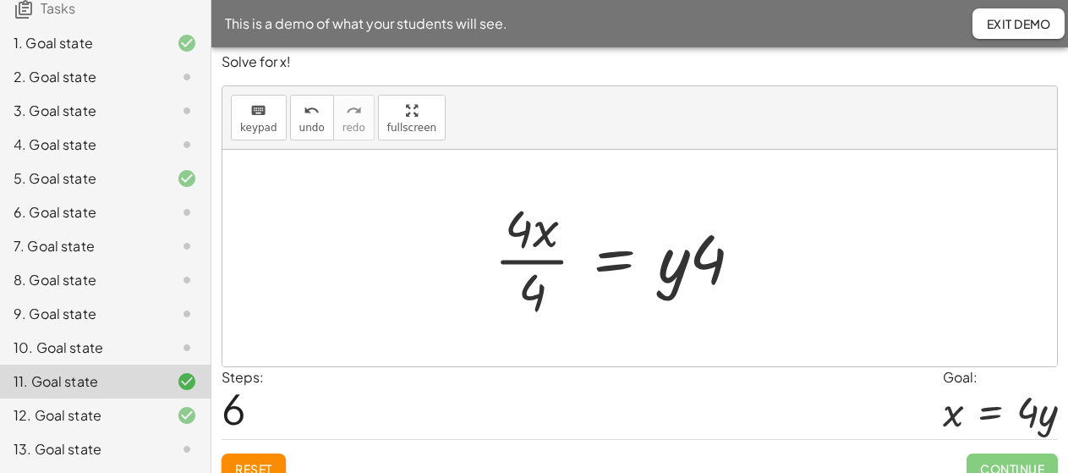
scroll to position [3, 0]
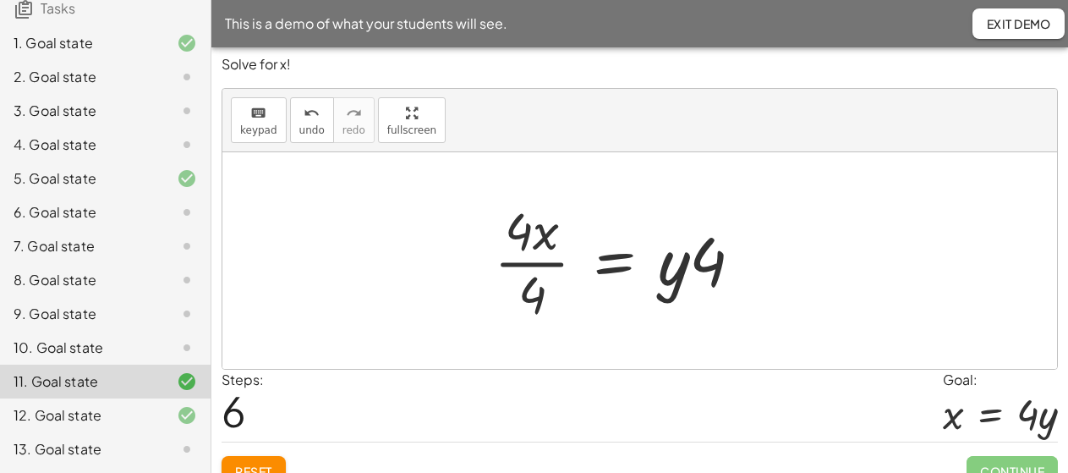
click at [534, 276] on div "· x · 4 = y · · x · 4 · 4 = · y · 4 · x · 4 · 4 = · y · 4 · x · 4 · 4 = · y · 4" at bounding box center [640, 261] width 260 height 96
click at [530, 265] on div "· x · 4 = y · · x · 4 · 4 = · y · 4 · x · 4 · 4 = · y · 4 · x · 4 · 4 = · y · 4" at bounding box center [640, 261] width 260 height 96
click at [529, 263] on div "· x · 4 = y · · x · 4 · 4 = · y · 4 · x · 4 · 4 = · y · 4 · x · 4 · 4 = · y · 4" at bounding box center [640, 261] width 260 height 96
